Goal: Complete application form: Complete application form

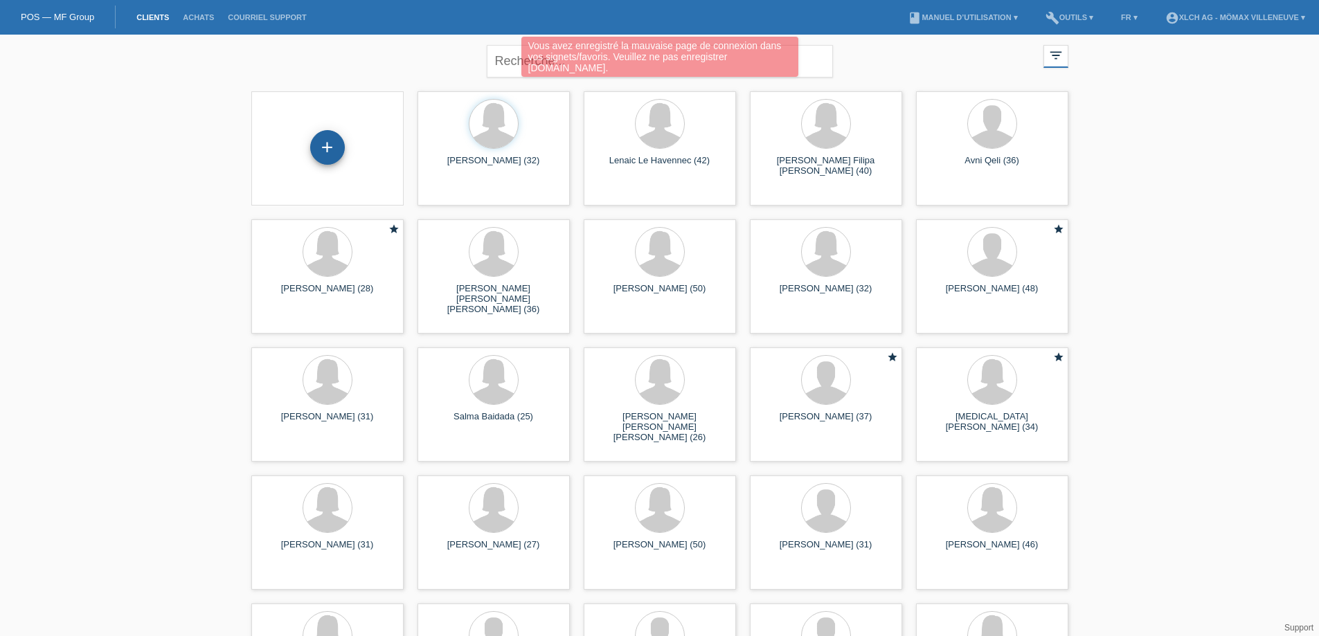
drag, startPoint x: 338, startPoint y: 147, endPoint x: 338, endPoint y: 154, distance: 7.0
click at [338, 154] on div "+" at bounding box center [327, 147] width 35 height 35
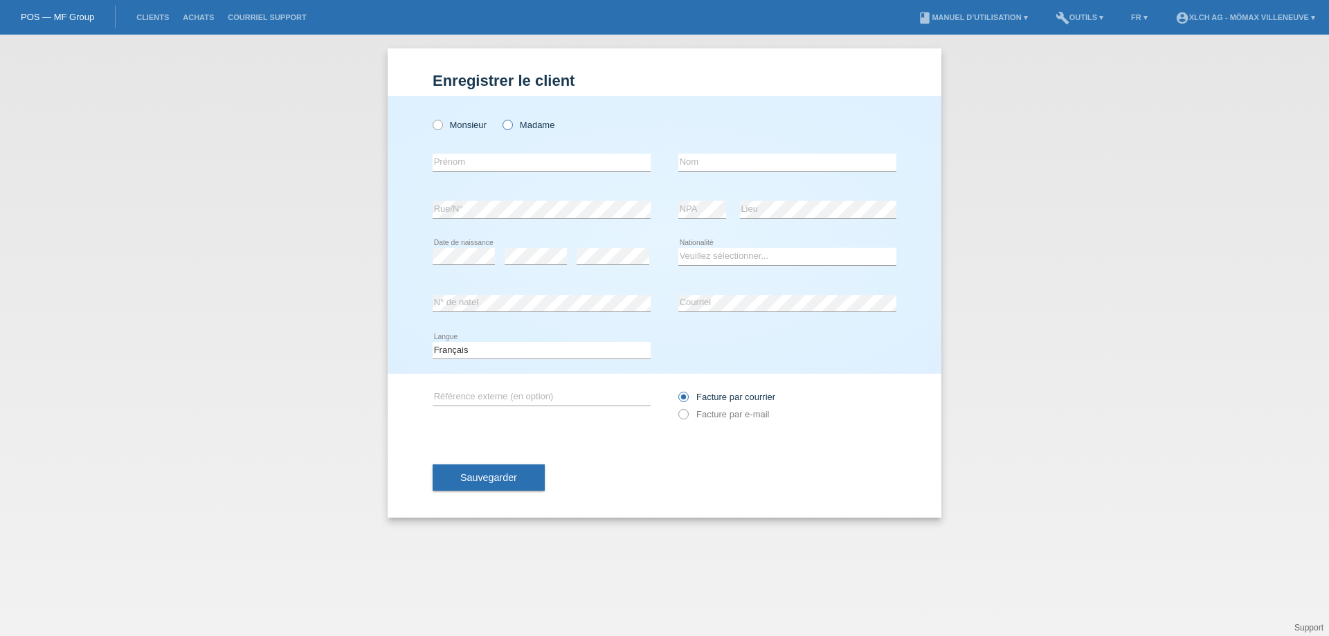
click at [500, 118] on icon at bounding box center [500, 118] width 0 height 0
click at [511, 125] on input "Madame" at bounding box center [506, 124] width 9 height 9
radio input "true"
click at [497, 162] on input "text" at bounding box center [542, 162] width 218 height 17
type input "c"
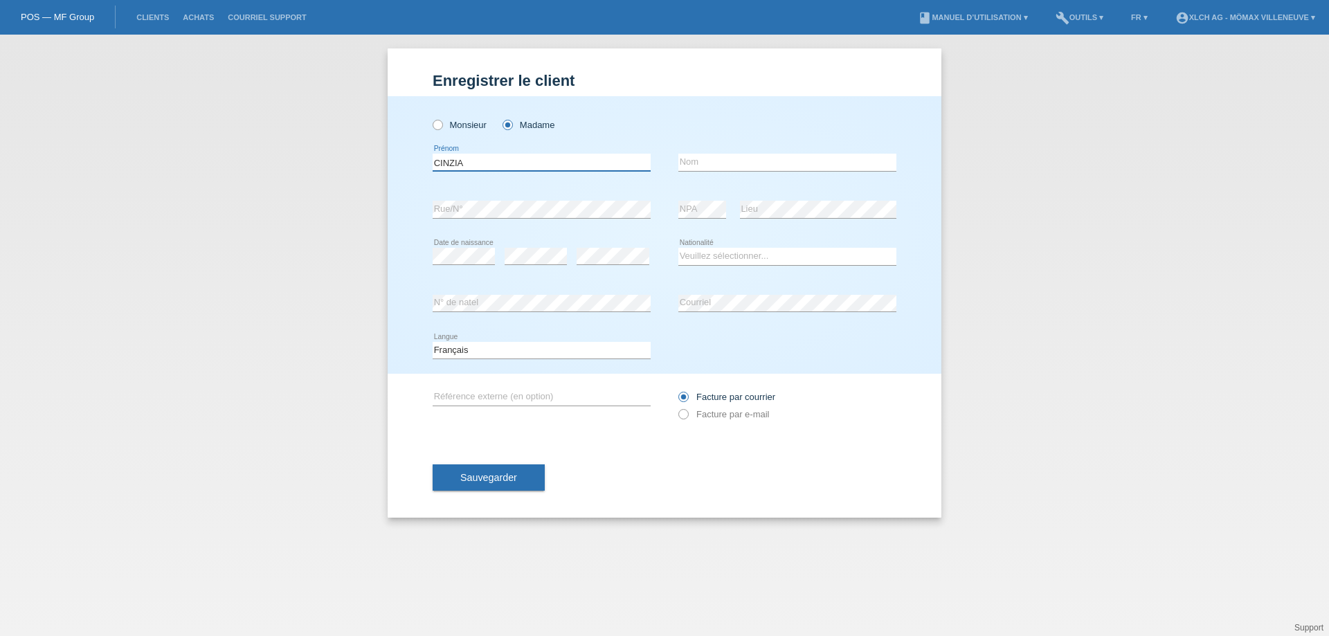
type input "CINZIA"
click at [709, 162] on input "text" at bounding box center [787, 162] width 218 height 17
type input "[PERSON_NAME]"
click at [694, 256] on select "Veuillez sélectionner... Suisse Allemagne Autriche Liechtenstein ------------ A…" at bounding box center [787, 256] width 218 height 17
select select "CH"
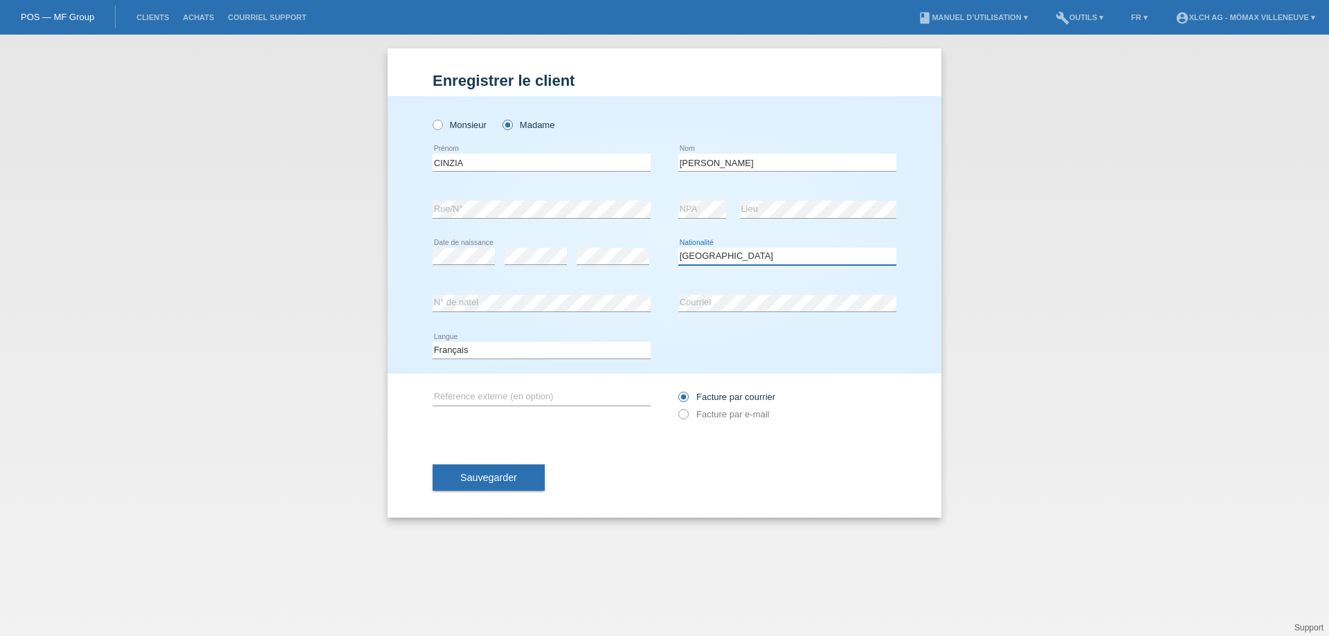
click at [678, 248] on select "Veuillez sélectionner... Suisse Allemagne Autriche Liechtenstein ------------ A…" at bounding box center [787, 256] width 218 height 17
click at [676, 407] on icon at bounding box center [676, 407] width 0 height 0
click at [685, 412] on input "Facture par e-mail" at bounding box center [682, 417] width 9 height 17
radio input "true"
click at [518, 479] on button "Sauvegarder" at bounding box center [489, 477] width 112 height 26
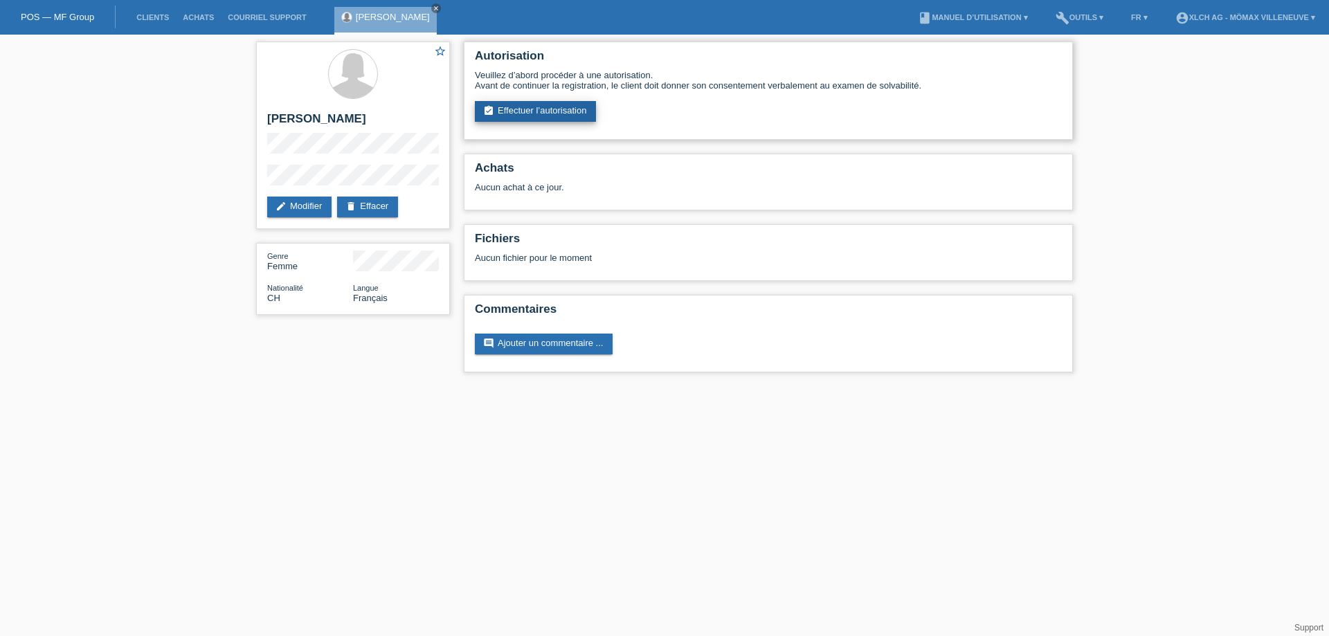
click at [567, 111] on link "assignment_turned_in Effectuer l’autorisation" at bounding box center [535, 111] width 121 height 21
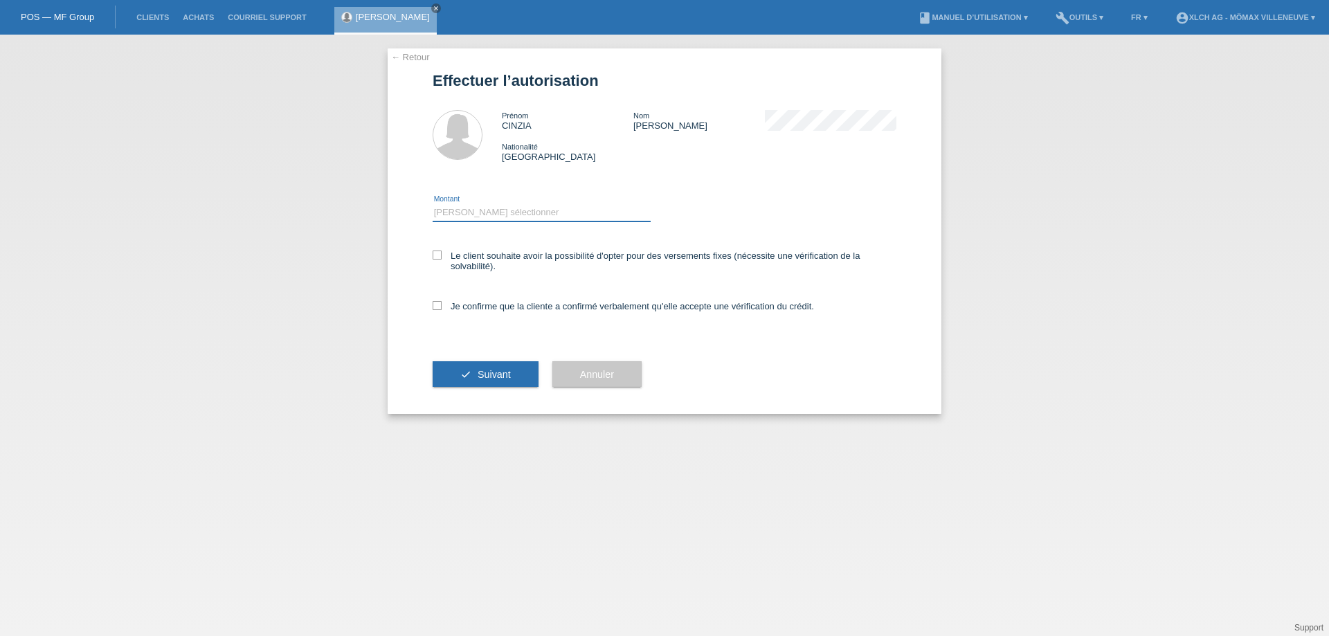
click at [460, 209] on select "Veuillez sélectionner CHF 1.00 - CHF 499.00 CHF 500.00 - CHF 1'999.00 CHF 2'000…" at bounding box center [542, 212] width 218 height 17
select select "2"
click at [433, 204] on select "Veuillez sélectionner CHF 1.00 - CHF 499.00 CHF 500.00 - CHF 1'999.00 CHF 2'000…" at bounding box center [542, 212] width 218 height 17
click at [440, 254] on icon at bounding box center [437, 255] width 9 height 9
click at [440, 254] on input "Le client souhaite avoir la possibilité d'opter pour des versements fixes (néce…" at bounding box center [437, 255] width 9 height 9
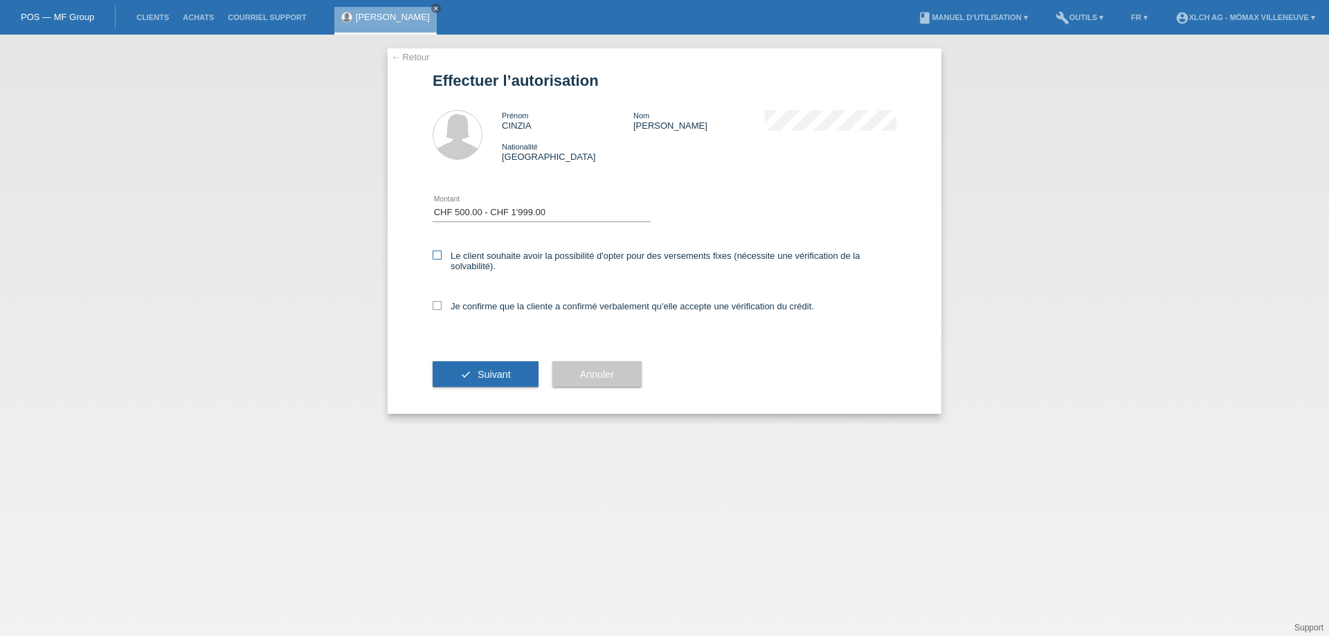
checkbox input "true"
click at [436, 309] on icon at bounding box center [437, 305] width 9 height 9
click at [436, 309] on input "Je confirme que la cliente a confirmé verbalement qu'elle accepte une vérificat…" at bounding box center [437, 305] width 9 height 9
checkbox input "true"
click at [474, 375] on button "check Suivant" at bounding box center [486, 374] width 106 height 26
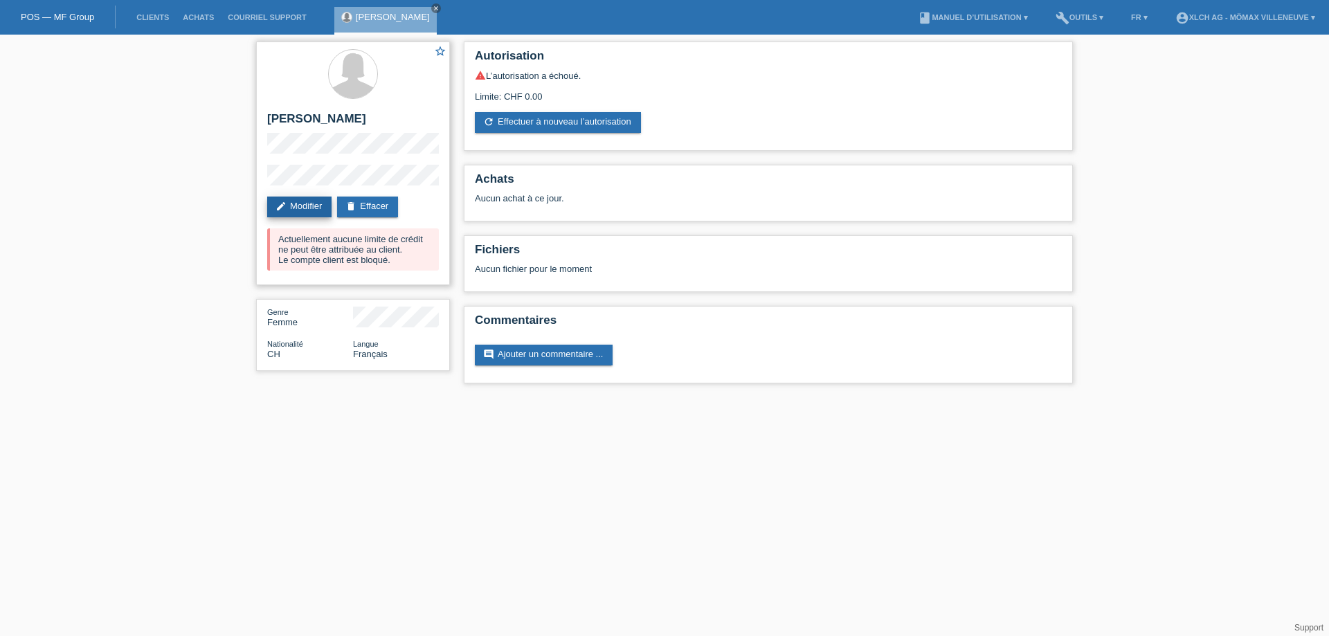
click at [320, 210] on link "edit Modifier" at bounding box center [299, 207] width 64 height 21
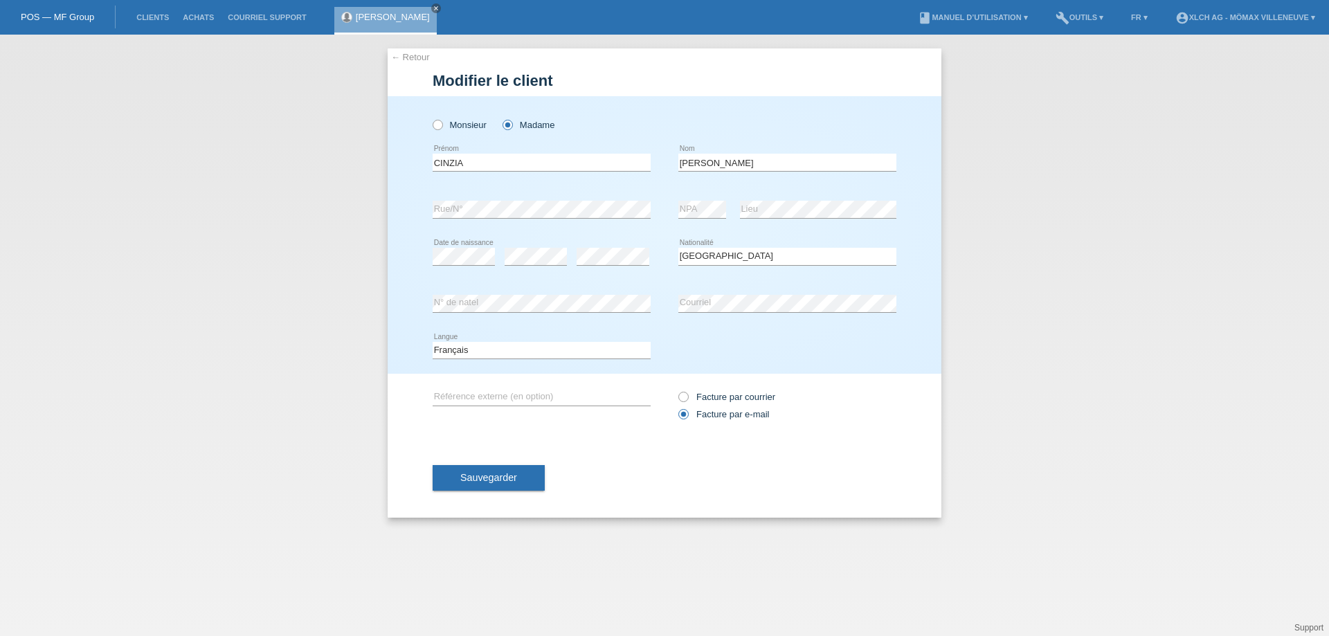
select select "CH"
click at [485, 475] on span "Sauvegarder" at bounding box center [488, 477] width 57 height 11
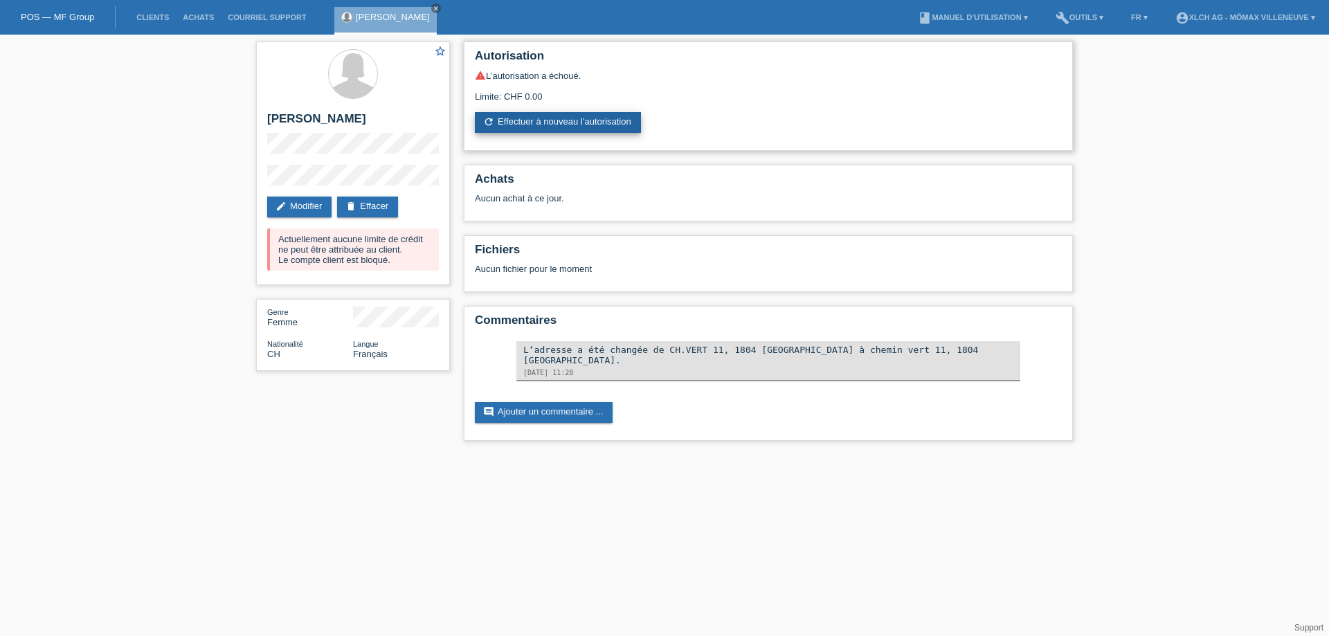
click at [551, 123] on link "refresh Effectuer à nouveau l’autorisation" at bounding box center [558, 122] width 166 height 21
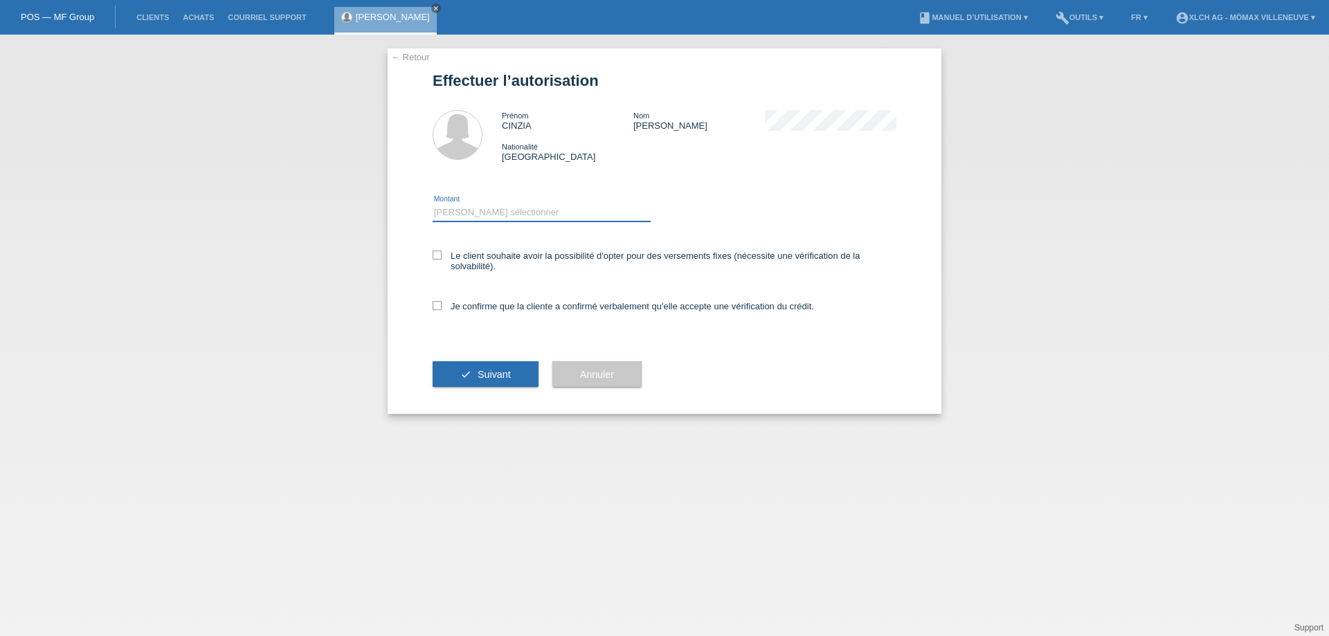
click at [455, 207] on select "Veuillez sélectionner CHF 1.00 - CHF 499.00 CHF 500.00 - CHF 1'999.00 CHF 2'000…" at bounding box center [542, 212] width 218 height 17
select select "2"
click at [433, 204] on select "Veuillez sélectionner CHF 1.00 - CHF 499.00 CHF 500.00 - CHF 1'999.00 CHF 2'000…" at bounding box center [542, 212] width 218 height 17
click at [435, 261] on label "Le client souhaite avoir la possibilité d'opter pour des versements fixes (néce…" at bounding box center [665, 261] width 464 height 21
click at [435, 260] on input "Le client souhaite avoir la possibilité d'opter pour des versements fixes (néce…" at bounding box center [437, 255] width 9 height 9
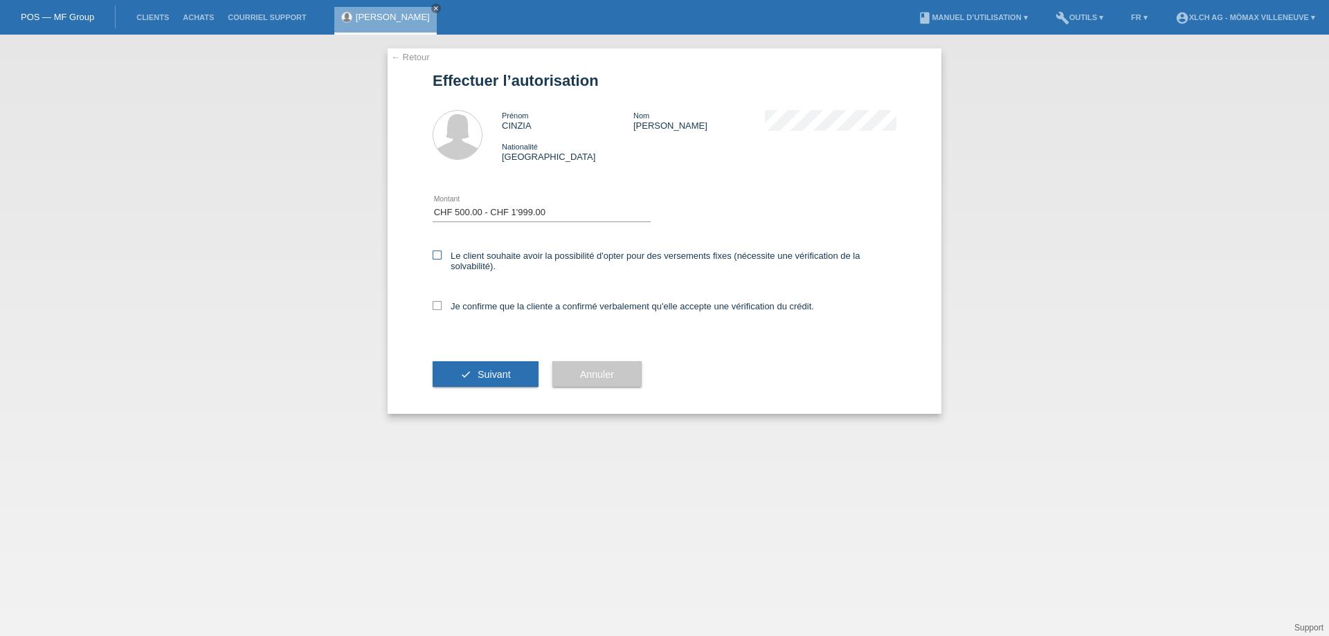
checkbox input "true"
click at [438, 305] on icon at bounding box center [437, 305] width 9 height 9
click at [438, 305] on input "Je confirme que la cliente a confirmé verbalement qu'elle accepte une vérificat…" at bounding box center [437, 305] width 9 height 9
checkbox input "true"
click at [509, 369] on span "Suivant" at bounding box center [494, 374] width 33 height 11
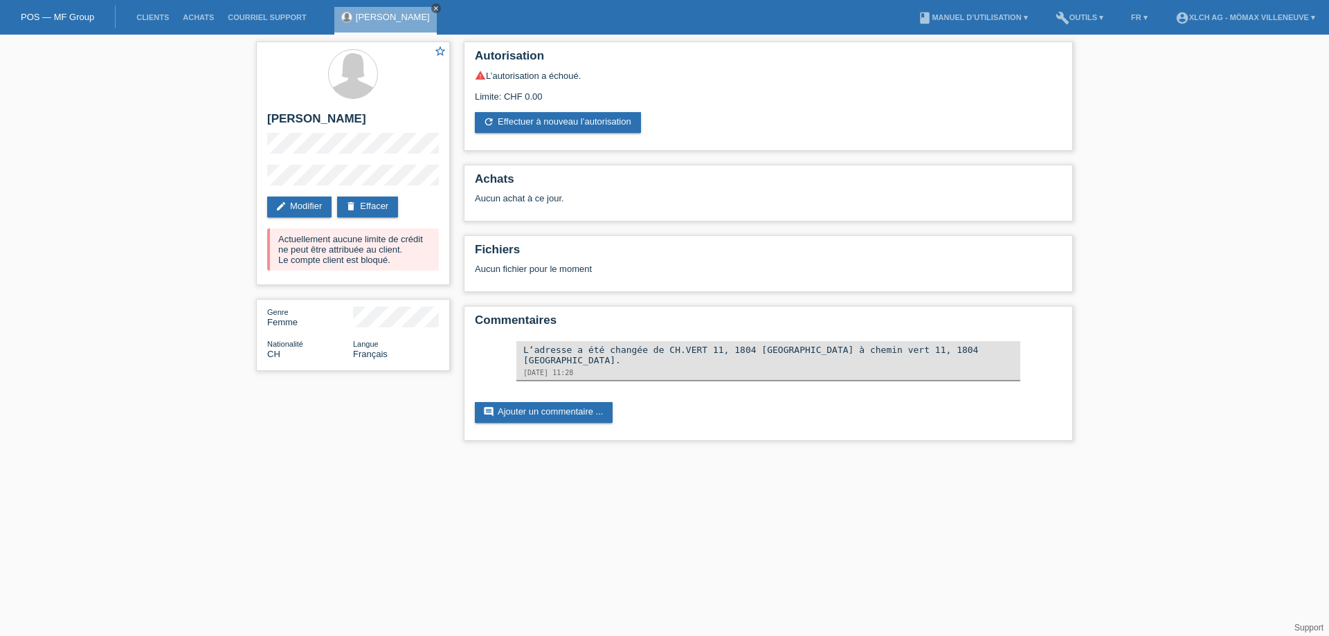
click at [440, 8] on icon "close" at bounding box center [436, 8] width 7 height 7
